Goal: Find contact information: Find contact information

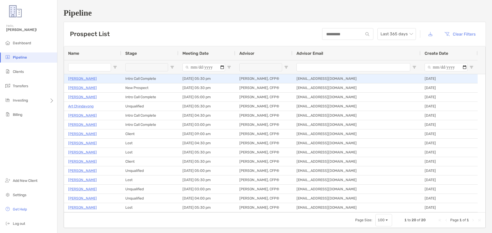
click at [88, 79] on p "[PERSON_NAME]" at bounding box center [82, 79] width 29 height 6
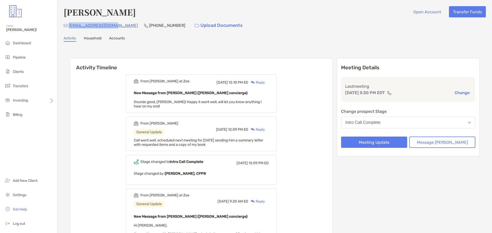
drag, startPoint x: 118, startPoint y: 26, endPoint x: 69, endPoint y: 27, distance: 48.4
click at [69, 27] on div "[EMAIL_ADDRESS][DOMAIN_NAME] [PHONE_NUMBER] Upload Documents" at bounding box center [275, 25] width 422 height 11
copy p "[EMAIL_ADDRESS][DOMAIN_NAME]"
